Goal: Task Accomplishment & Management: Complete application form

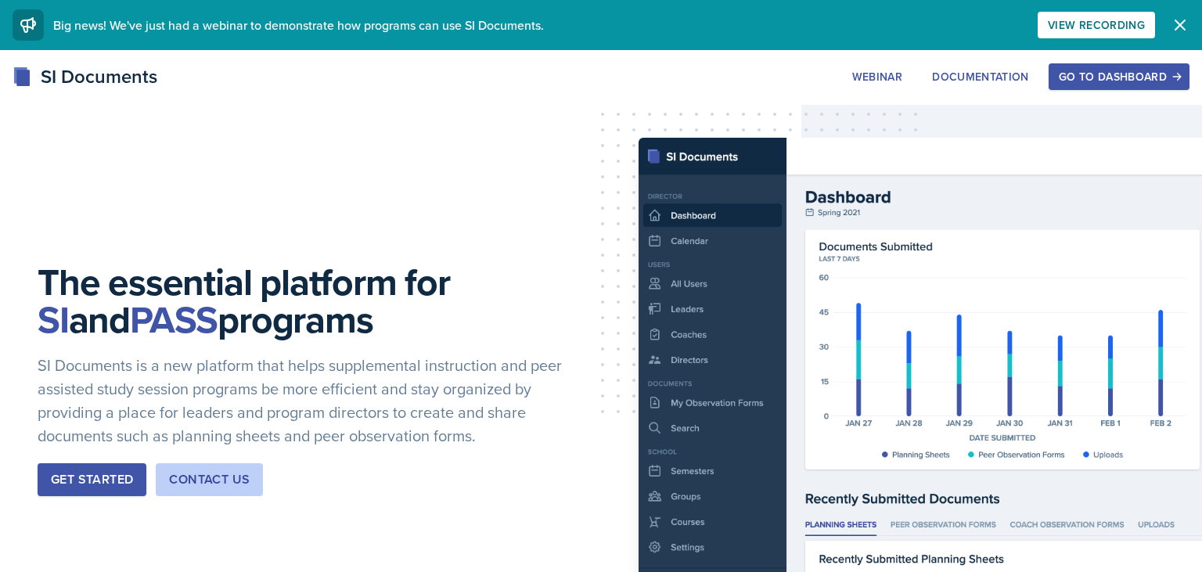
click at [1077, 86] on button "Go to Dashboard" at bounding box center [1119, 76] width 141 height 27
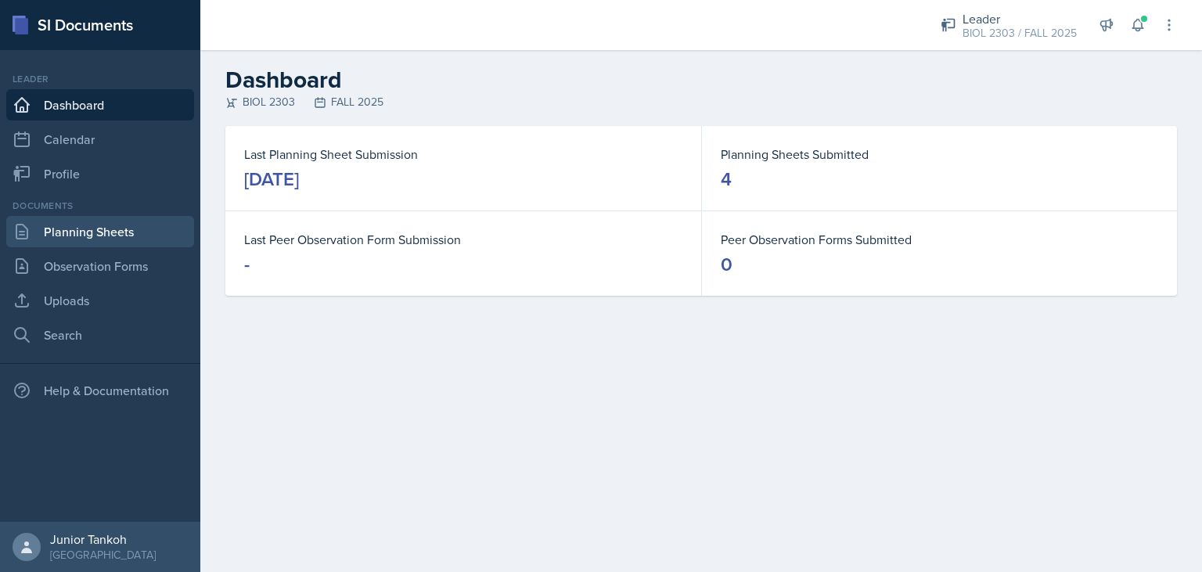
click at [52, 243] on link "Planning Sheets" at bounding box center [100, 231] width 188 height 31
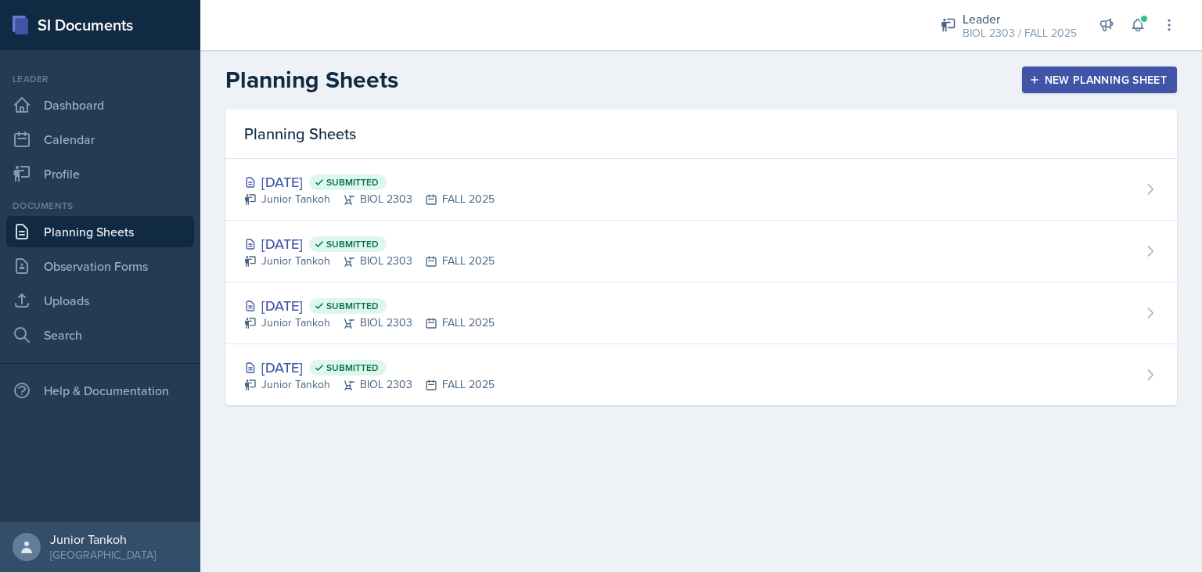
click at [1088, 83] on div "New Planning Sheet" at bounding box center [1099, 80] width 135 height 13
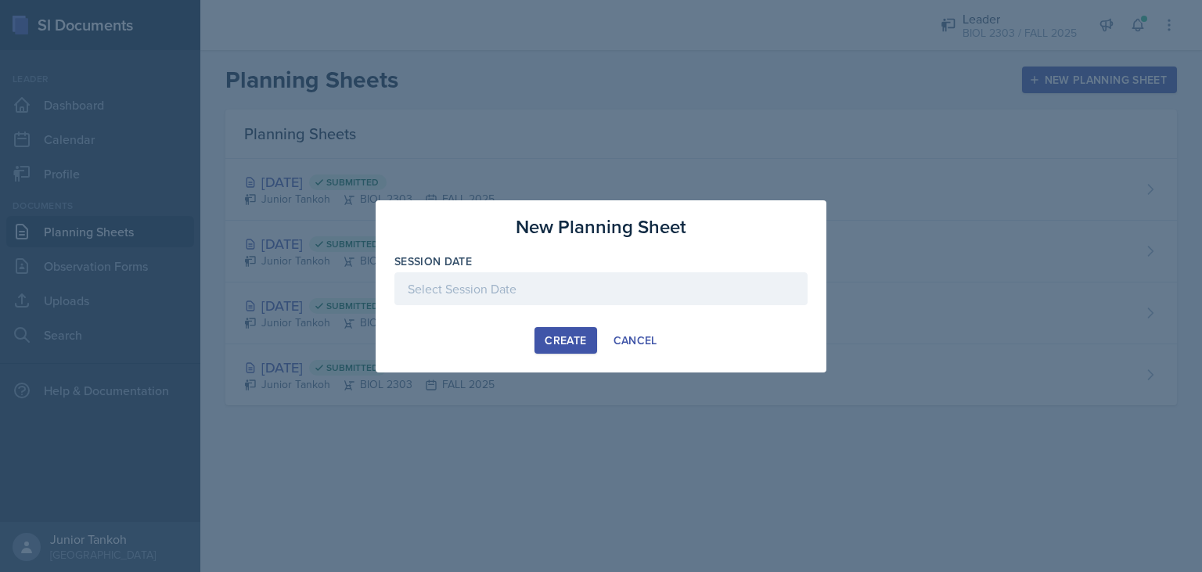
click at [527, 304] on div at bounding box center [600, 288] width 413 height 33
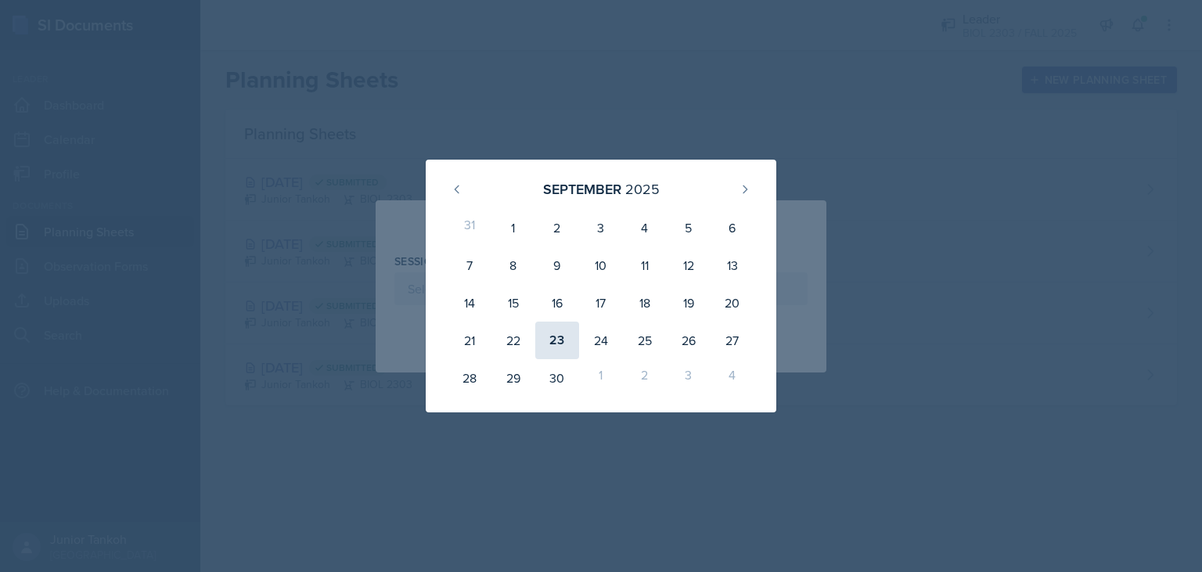
click at [549, 336] on div "23" at bounding box center [557, 341] width 44 height 38
type input "[DATE]"
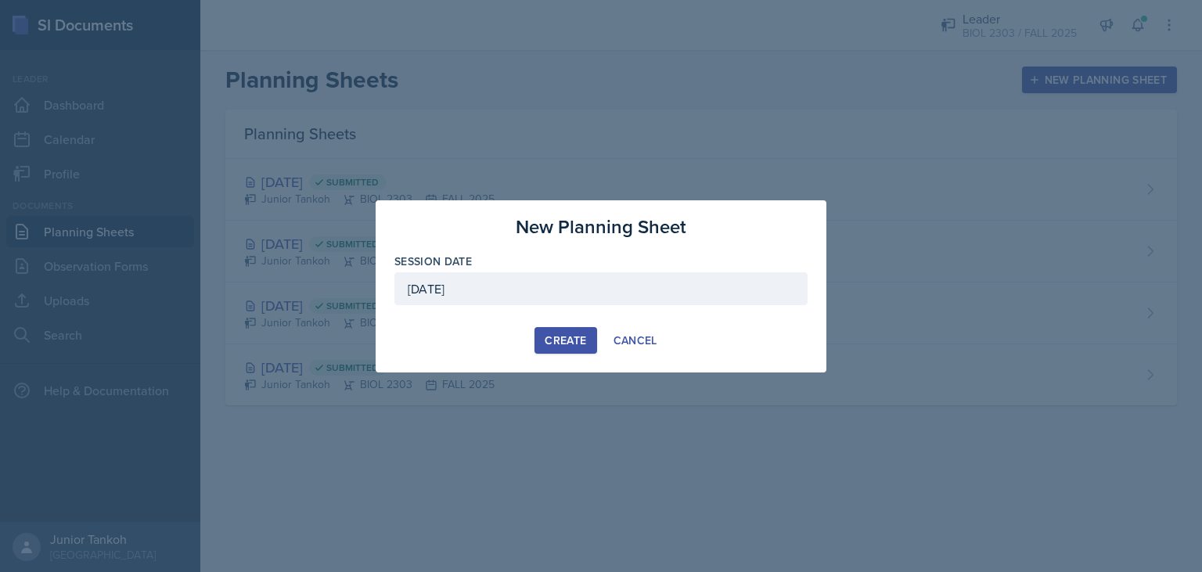
click at [558, 339] on div "Create" at bounding box center [565, 340] width 41 height 13
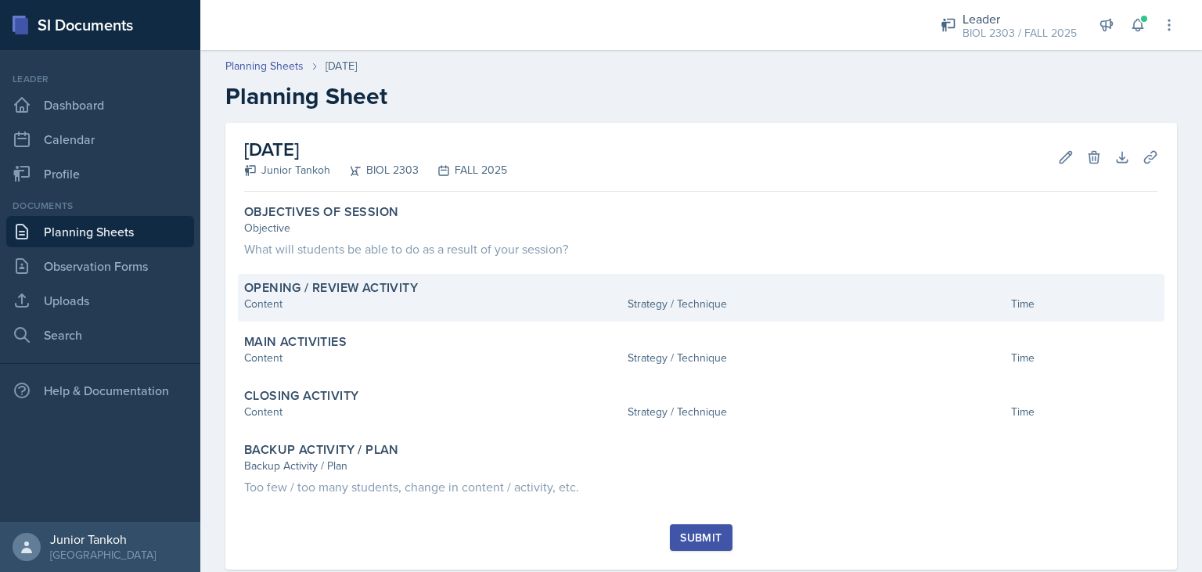
scroll to position [34, 0]
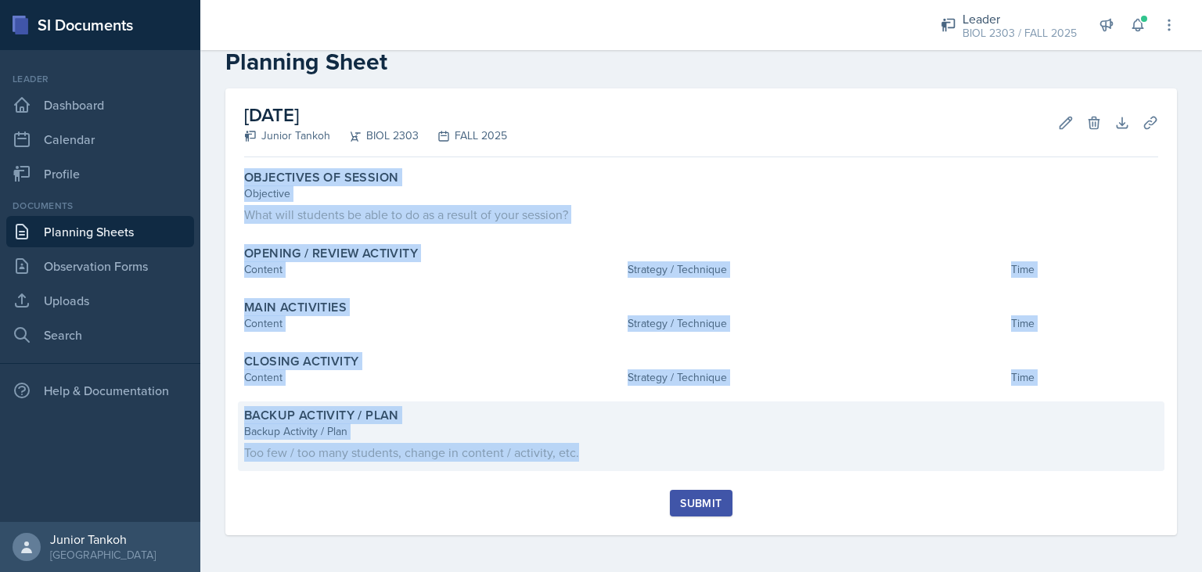
drag, startPoint x: 246, startPoint y: 177, endPoint x: 590, endPoint y: 459, distance: 444.3
click at [590, 459] on div "Objectives of Session Objective What will students be able to do as a result of…" at bounding box center [701, 327] width 914 height 326
copy div "Objectives of Session Objective What will students be able to do as a result of…"
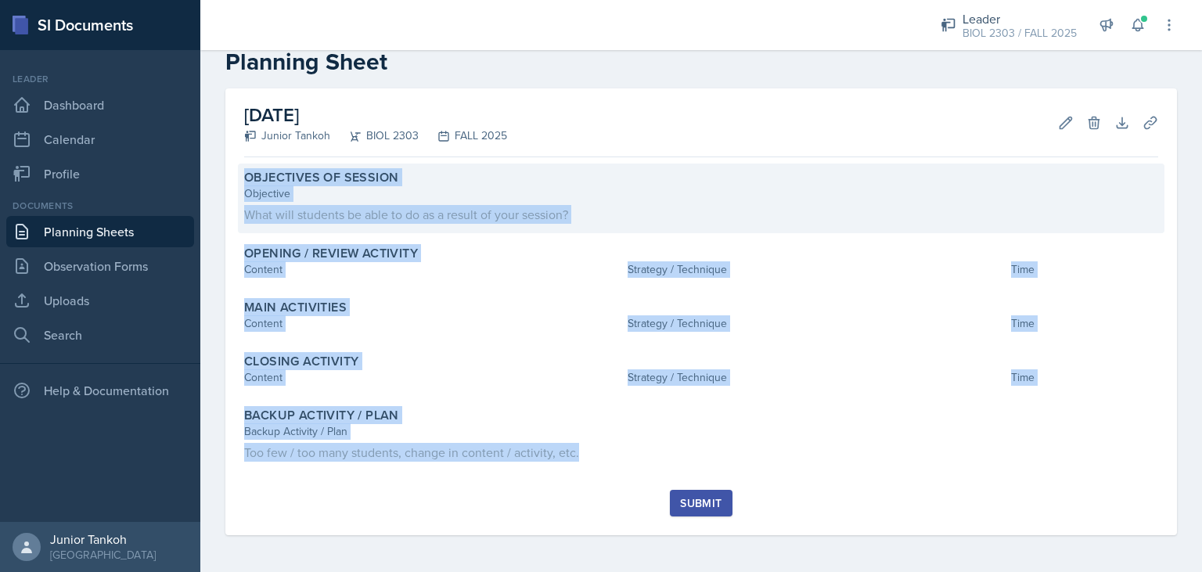
click at [406, 216] on div "What will students be able to do as a result of your session?" at bounding box center [701, 214] width 914 height 19
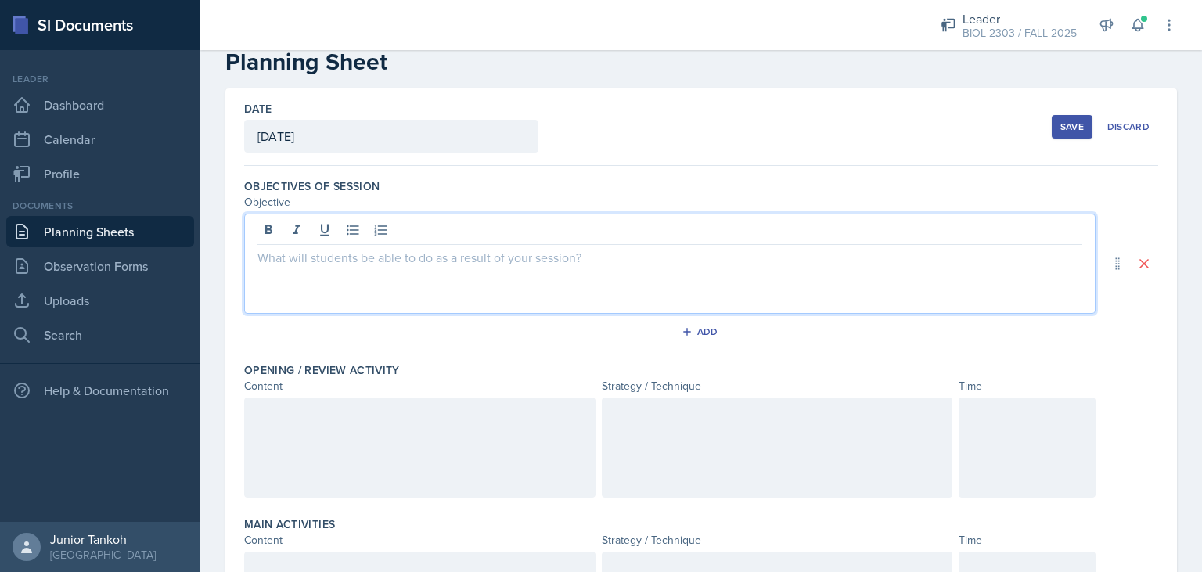
click at [331, 233] on div at bounding box center [669, 264] width 851 height 100
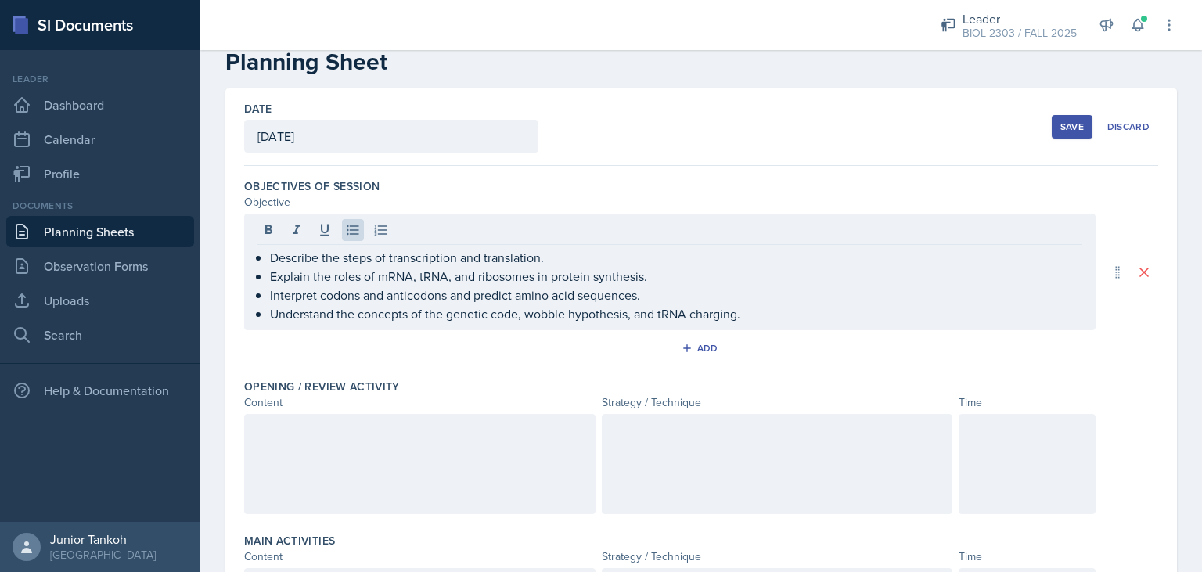
click at [358, 440] on div at bounding box center [419, 464] width 351 height 100
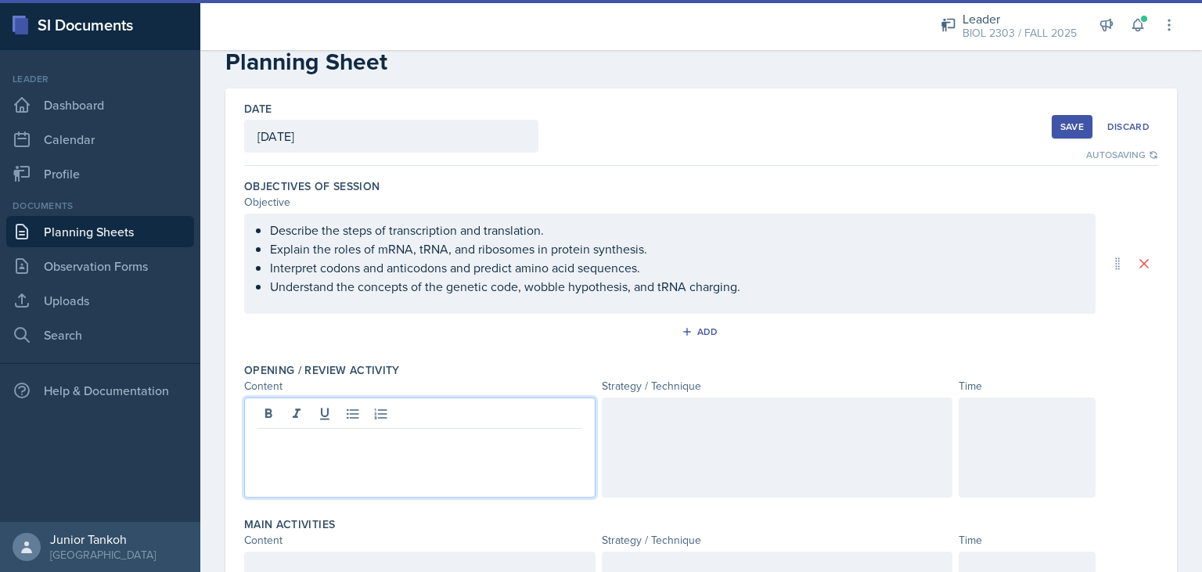
paste div
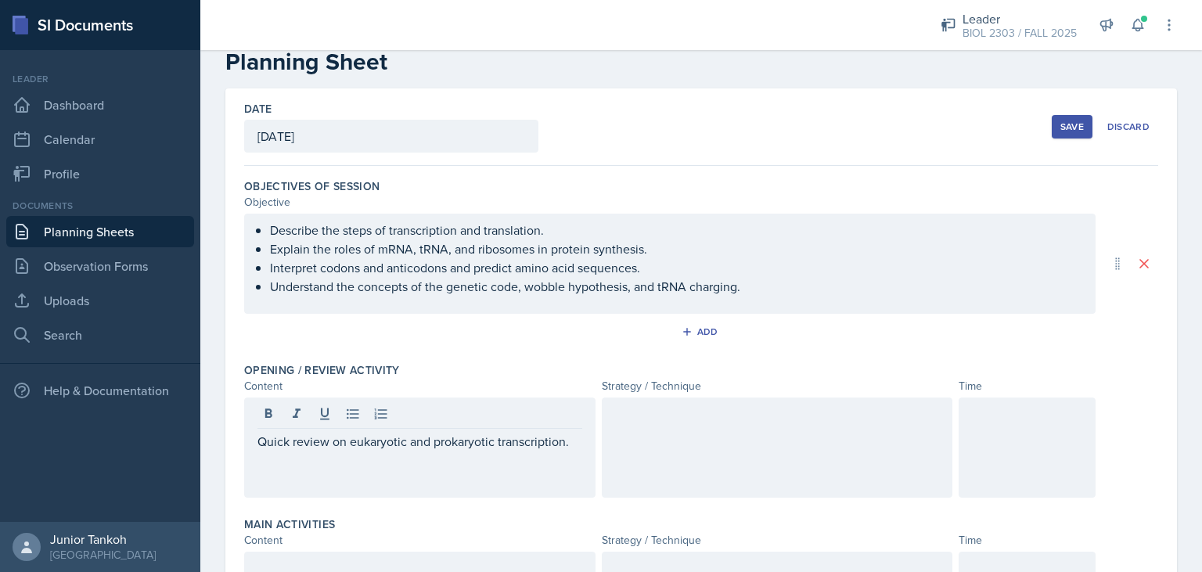
click at [679, 430] on div at bounding box center [777, 448] width 351 height 100
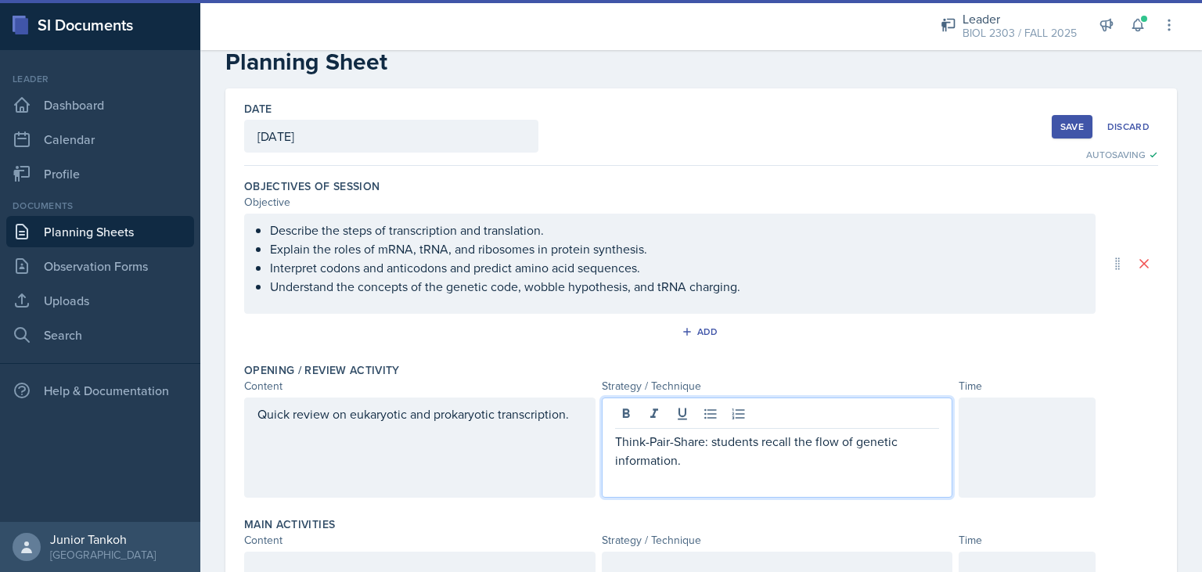
click at [712, 442] on p "Think-Pair-Share: students recall the flow of genetic information." at bounding box center [777, 451] width 325 height 38
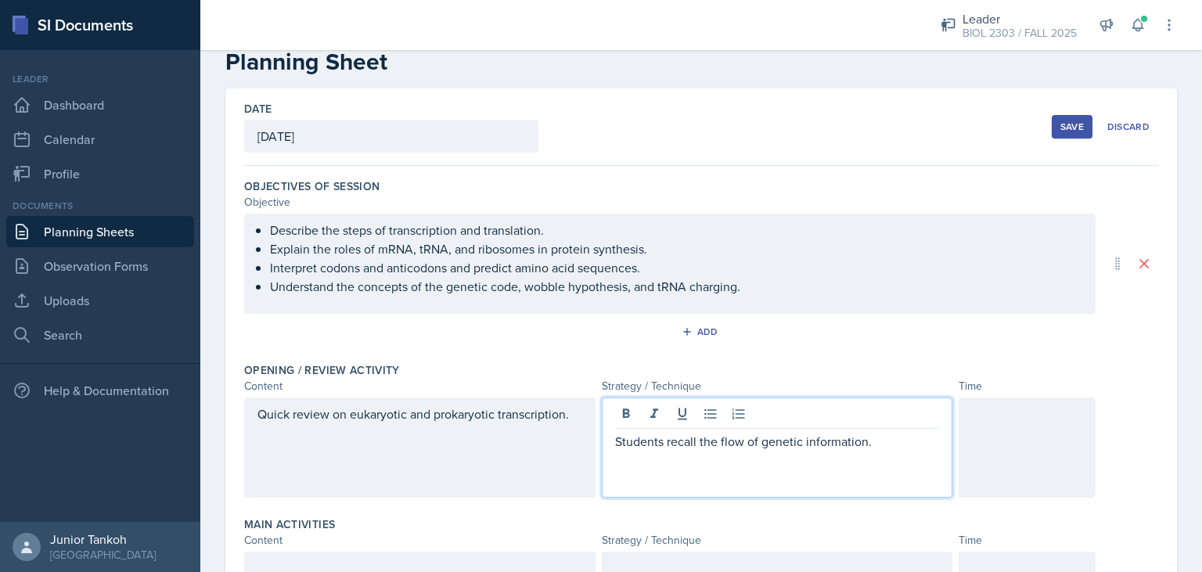
click at [879, 433] on p "Students recall the flow of genetic information." at bounding box center [777, 441] width 325 height 19
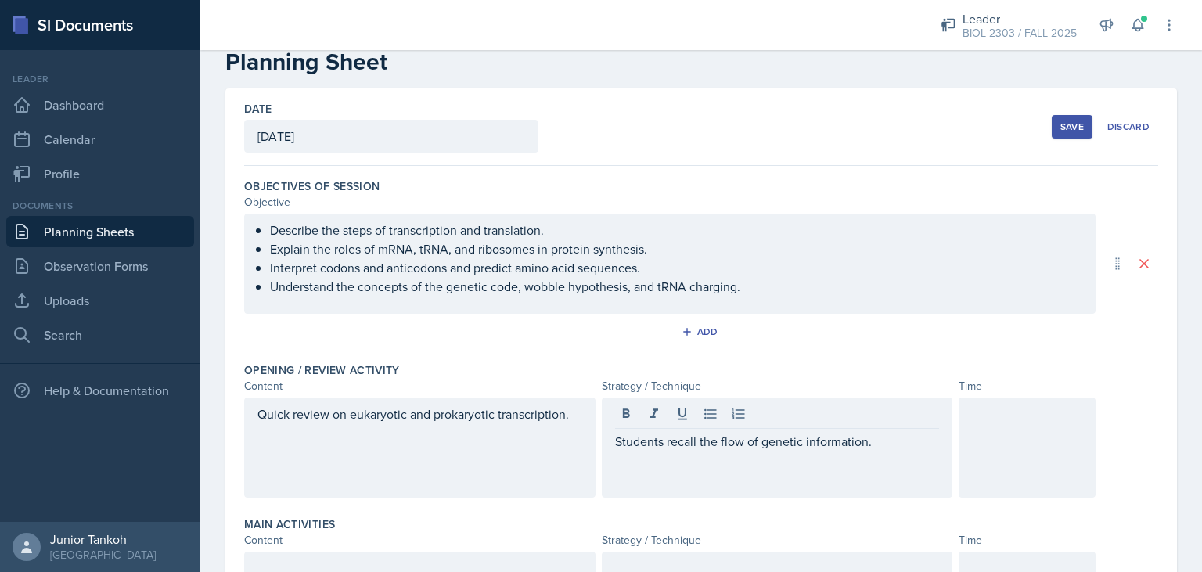
click at [987, 463] on div at bounding box center [1027, 448] width 137 height 100
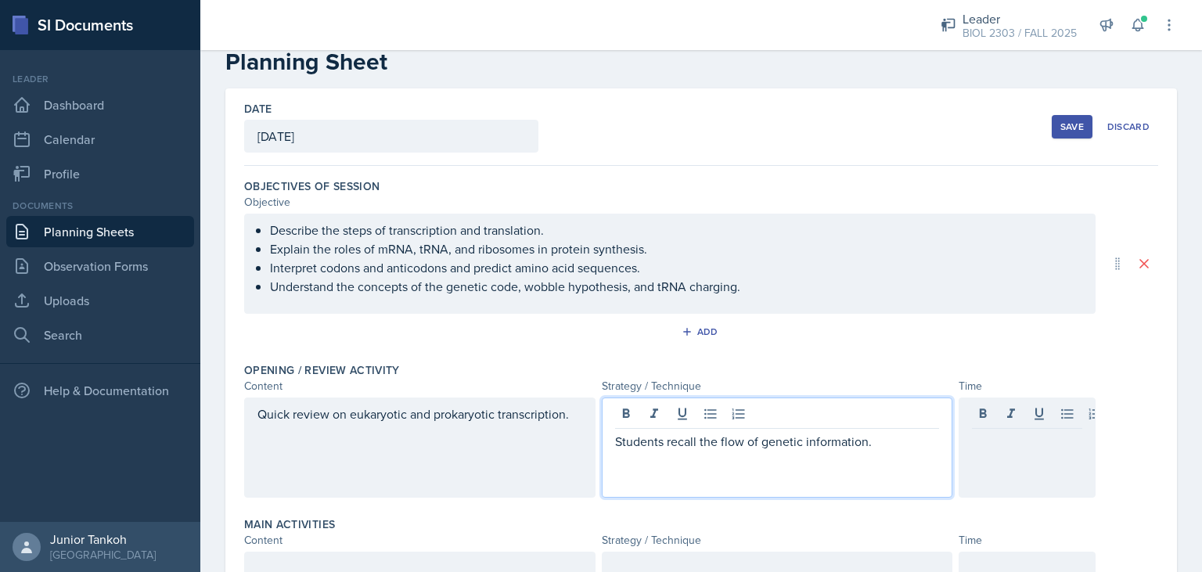
click at [887, 407] on div "Students recall the flow of genetic information." at bounding box center [777, 448] width 351 height 100
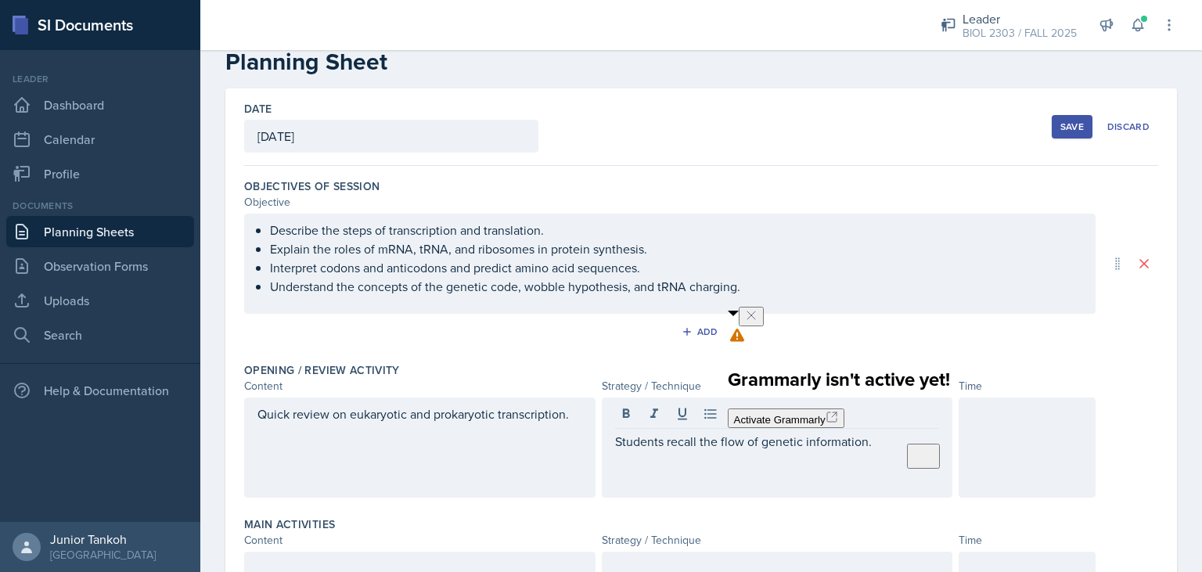
click at [757, 322] on icon "Close" at bounding box center [751, 315] width 13 height 13
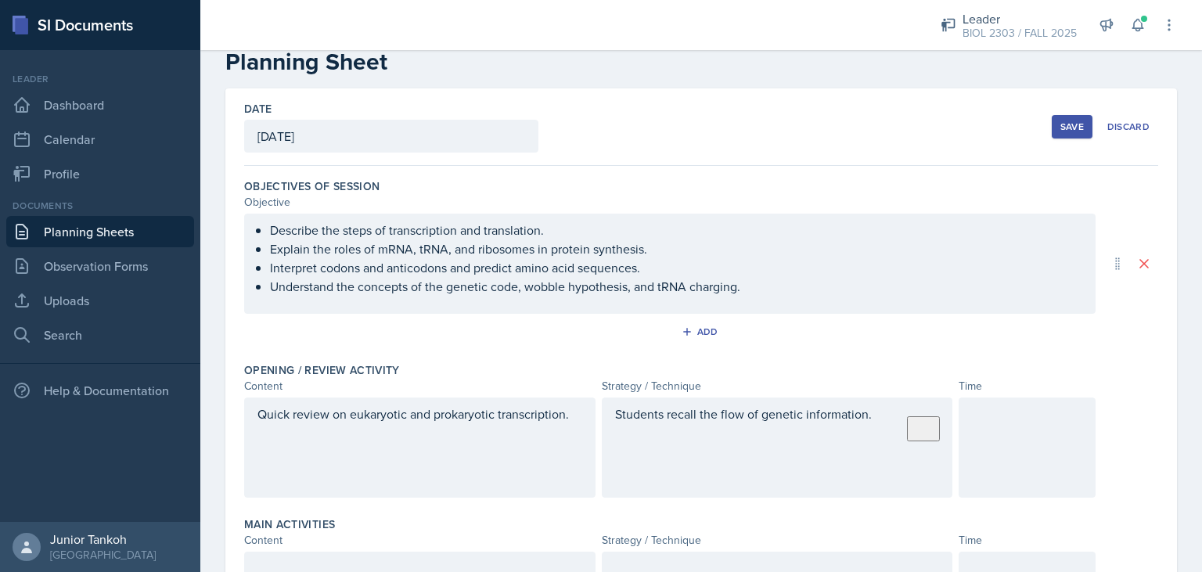
drag, startPoint x: 920, startPoint y: 428, endPoint x: 939, endPoint y: 419, distance: 21.0
click at [948, 403] on div "Students recall the flow of genetic information." at bounding box center [777, 448] width 351 height 100
drag, startPoint x: 925, startPoint y: 451, endPoint x: 1003, endPoint y: 455, distance: 78.3
click at [1003, 455] on div "Quick review on eukaryotic and prokaryotic transcription. Students recall the f…" at bounding box center [669, 448] width 851 height 100
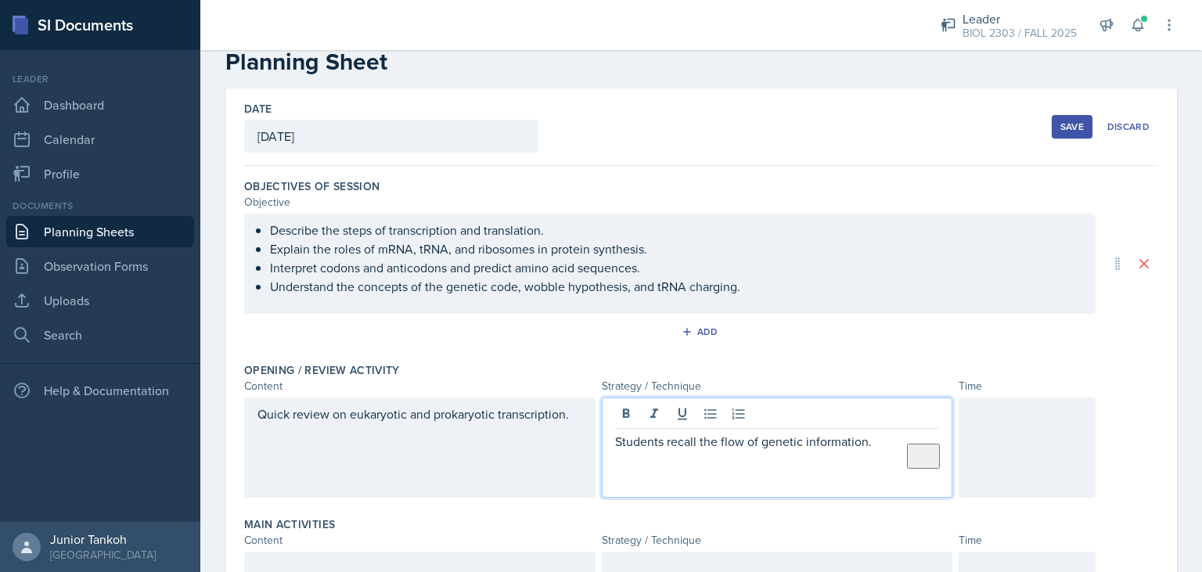
click at [877, 413] on div "Students recall the flow of genetic information." at bounding box center [777, 448] width 351 height 100
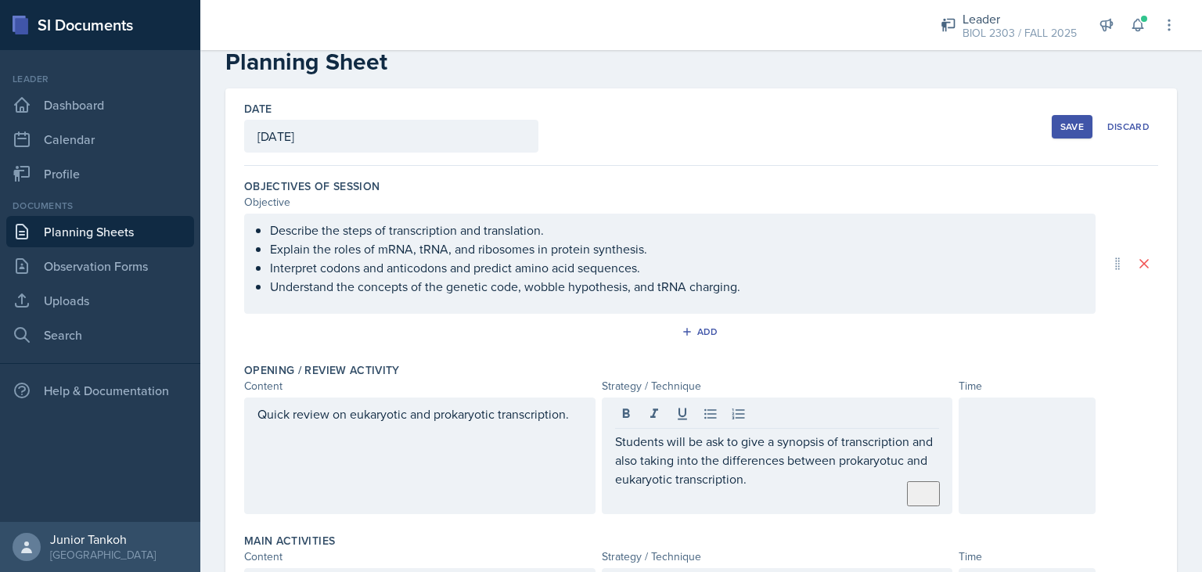
click at [991, 455] on div at bounding box center [1027, 456] width 137 height 117
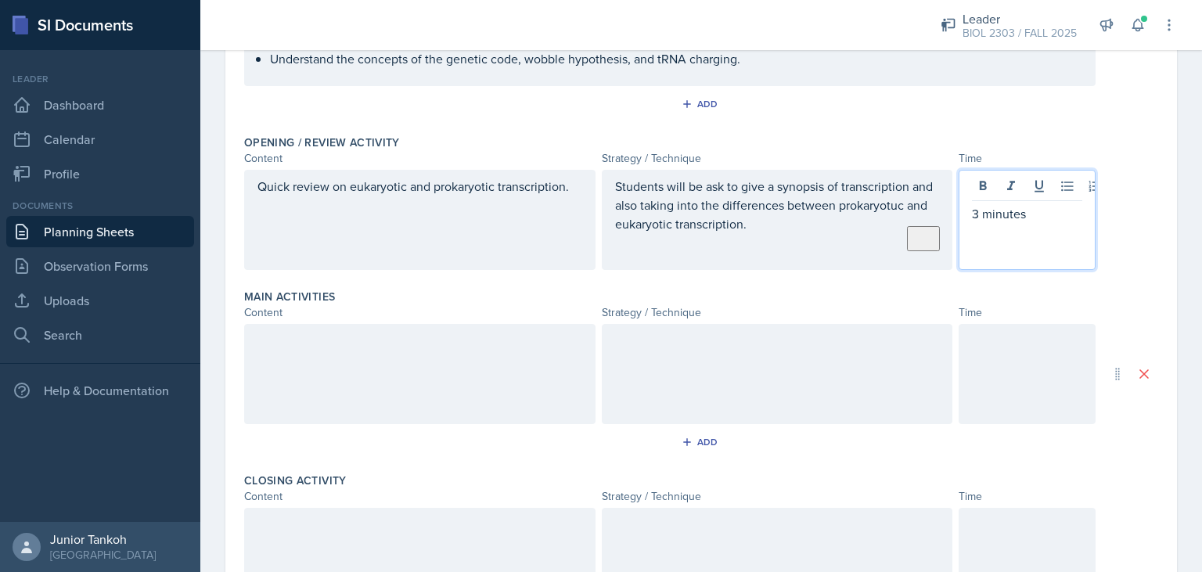
scroll to position [318, 0]
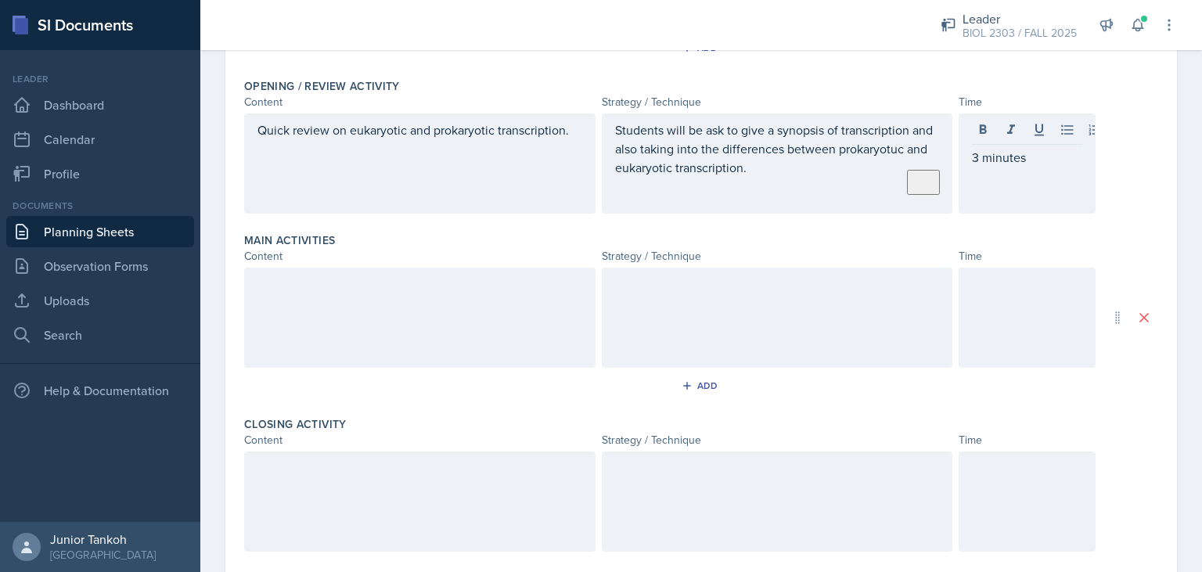
click at [540, 325] on div at bounding box center [419, 318] width 351 height 100
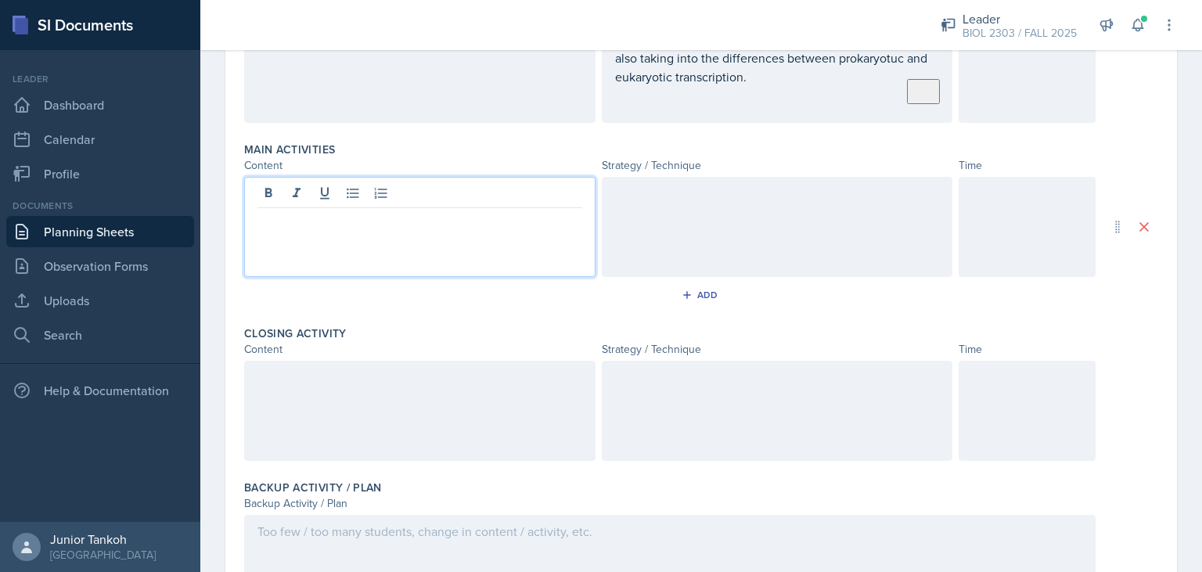
scroll to position [443, 0]
